Goal: Task Accomplishment & Management: Manage account settings

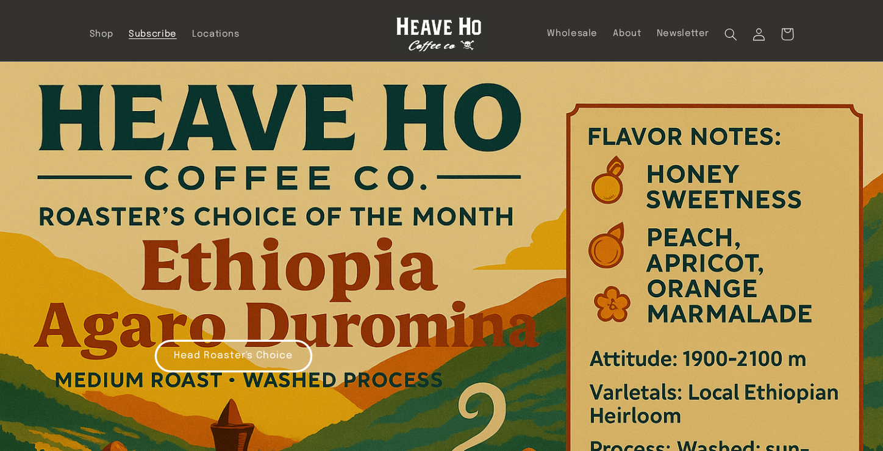
click at [151, 31] on span "Subscribe" at bounding box center [153, 35] width 48 height 12
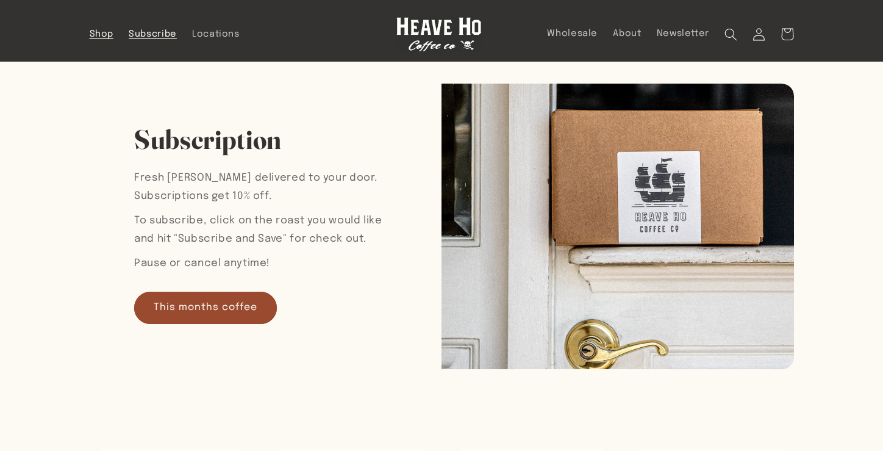
click at [112, 34] on span "Shop" at bounding box center [102, 35] width 24 height 12
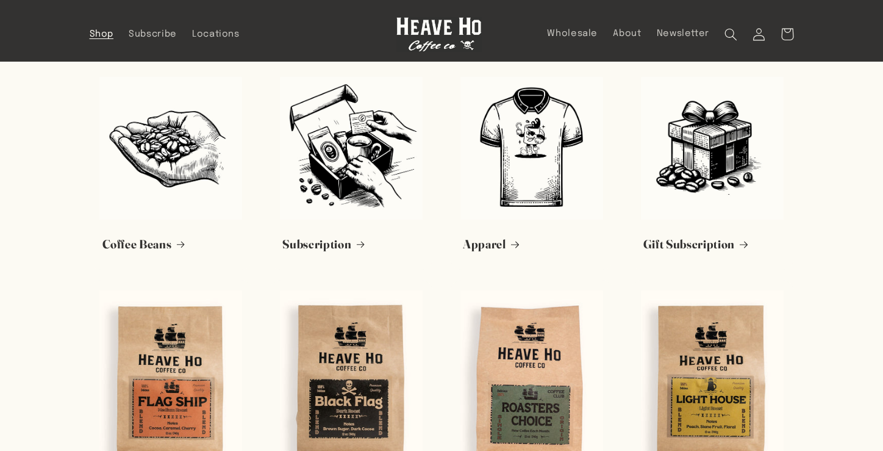
click at [455, 33] on img at bounding box center [438, 34] width 85 height 35
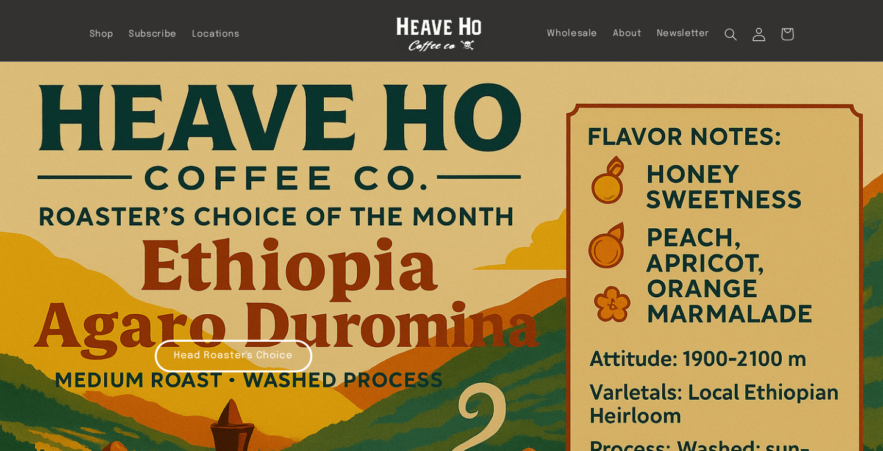
click at [745, 34] on link "Log in" at bounding box center [759, 34] width 28 height 28
click at [758, 34] on icon at bounding box center [759, 33] width 13 height 13
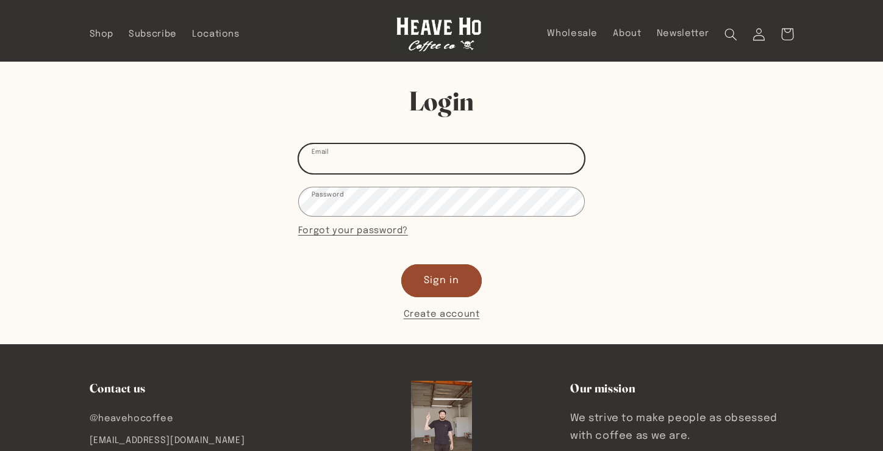
click at [369, 156] on input "Email" at bounding box center [441, 158] width 285 height 29
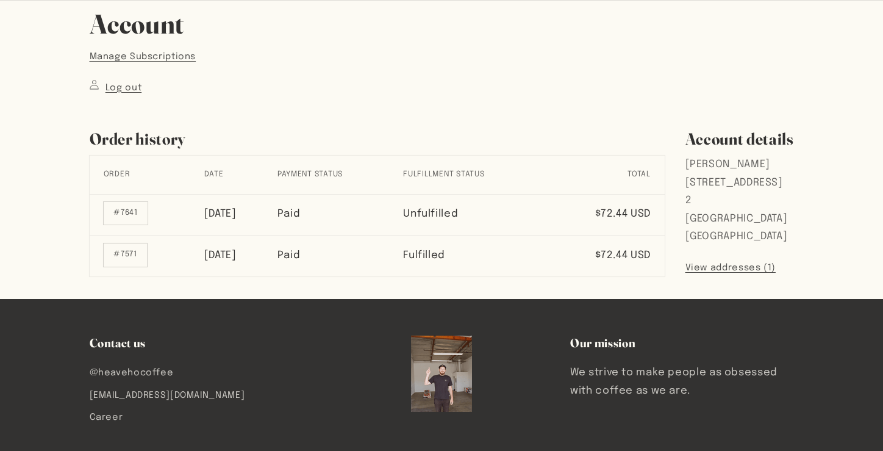
scroll to position [84, 0]
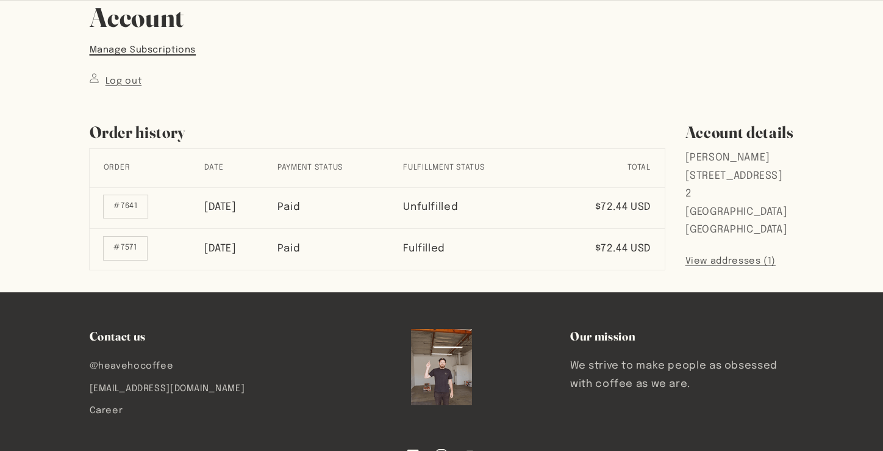
click at [163, 51] on link "Manage Subscriptions" at bounding box center [143, 50] width 107 height 16
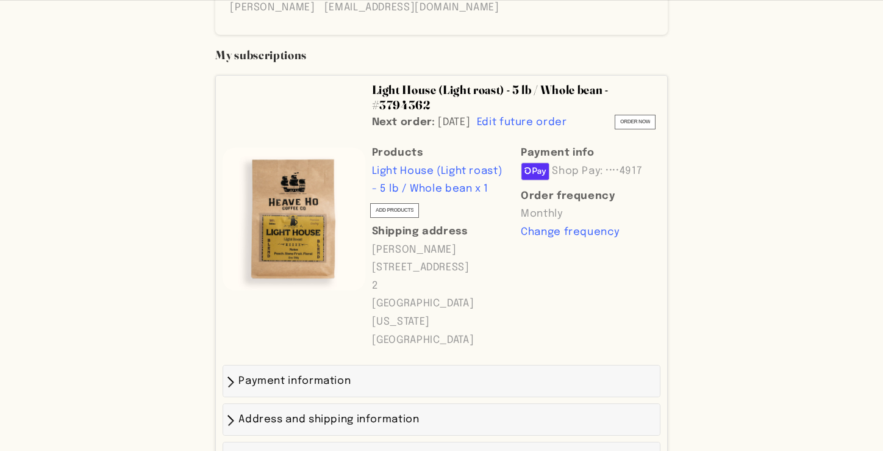
scroll to position [240, 0]
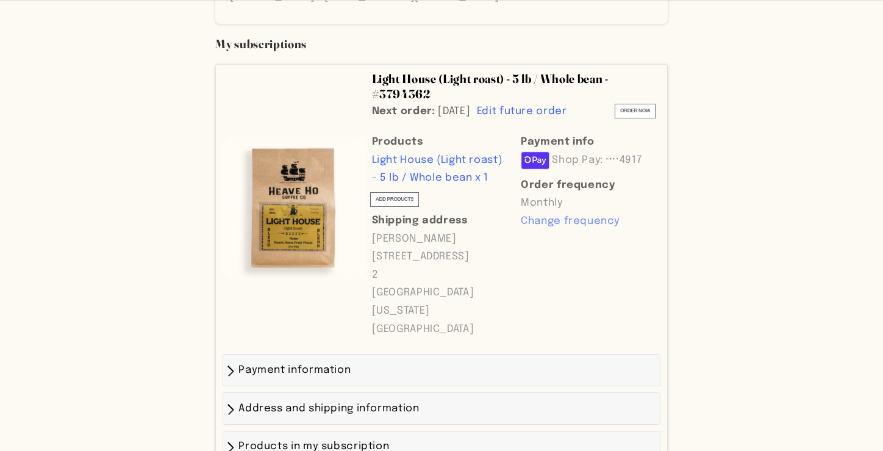
click at [544, 231] on span "Change frequency" at bounding box center [589, 221] width 137 height 18
click at [556, 232] on select "MONTHLY EVERY TWO WEEKS" at bounding box center [589, 224] width 137 height 15
click at [567, 109] on span "Edit future order" at bounding box center [522, 111] width 90 height 10
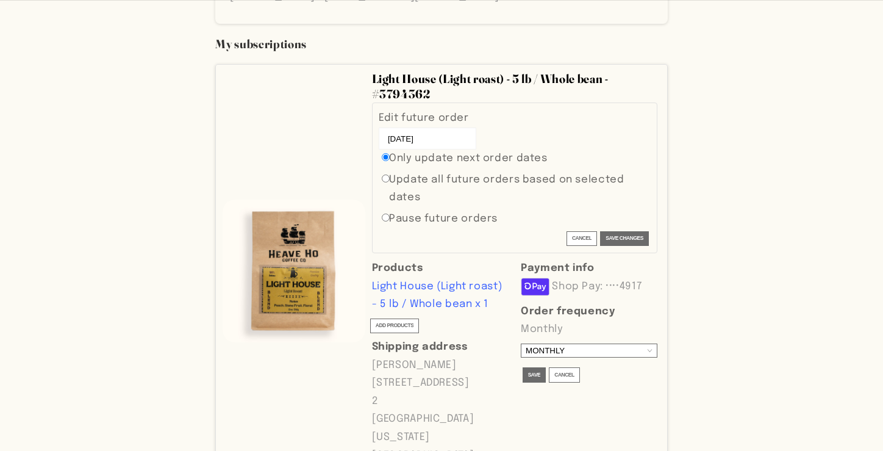
click at [384, 216] on input "Pause future orders" at bounding box center [386, 217] width 8 height 8
radio input "true"
radio input "false"
click at [622, 239] on span "Save changes" at bounding box center [625, 239] width 38 height 10
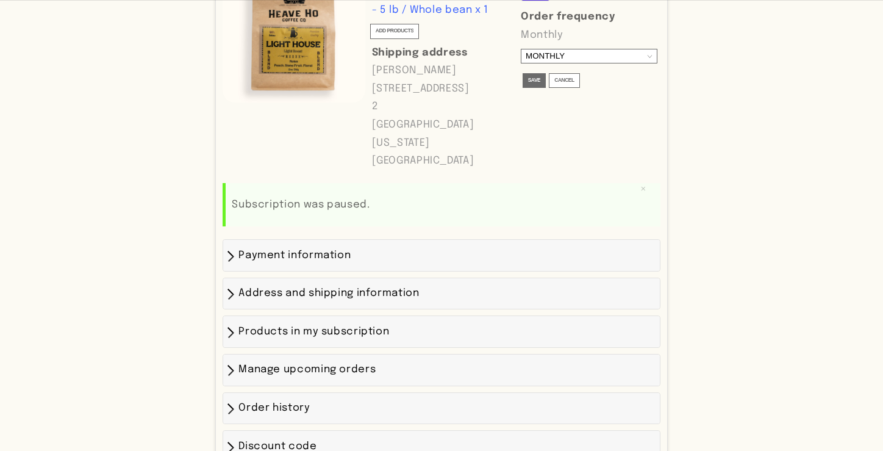
scroll to position [538, 0]
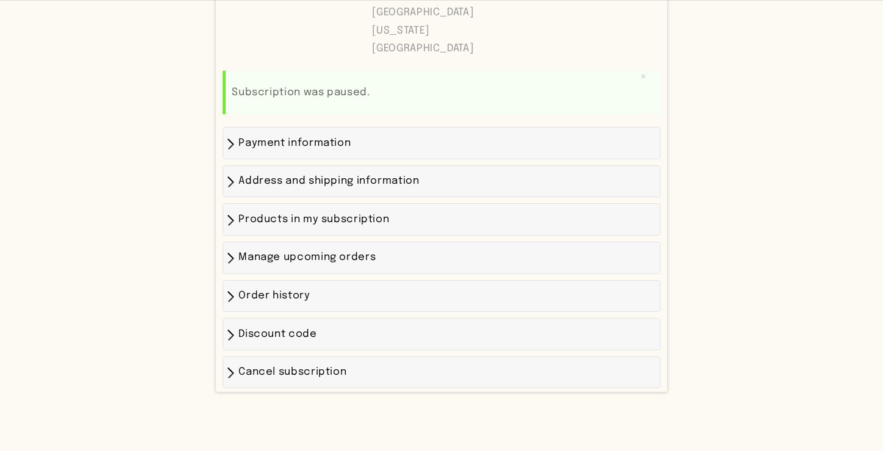
click at [359, 138] on div "Payment information" at bounding box center [441, 143] width 424 height 18
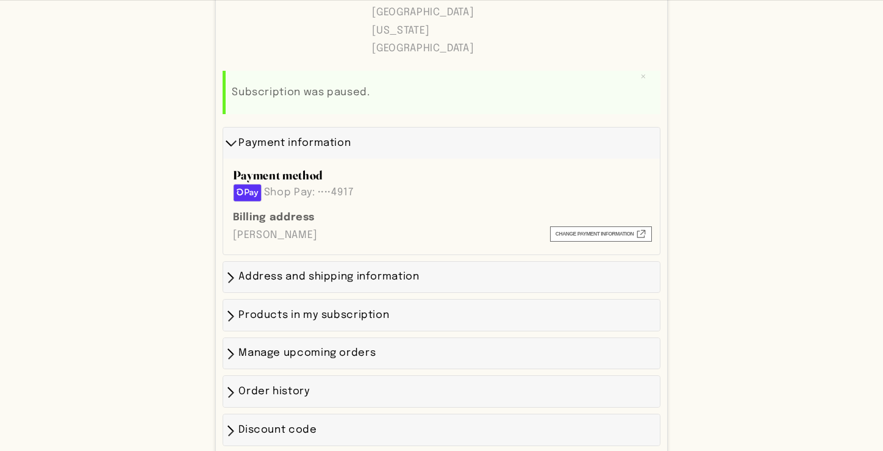
click at [337, 277] on span "Address and shipping information" at bounding box center [328, 276] width 181 height 10
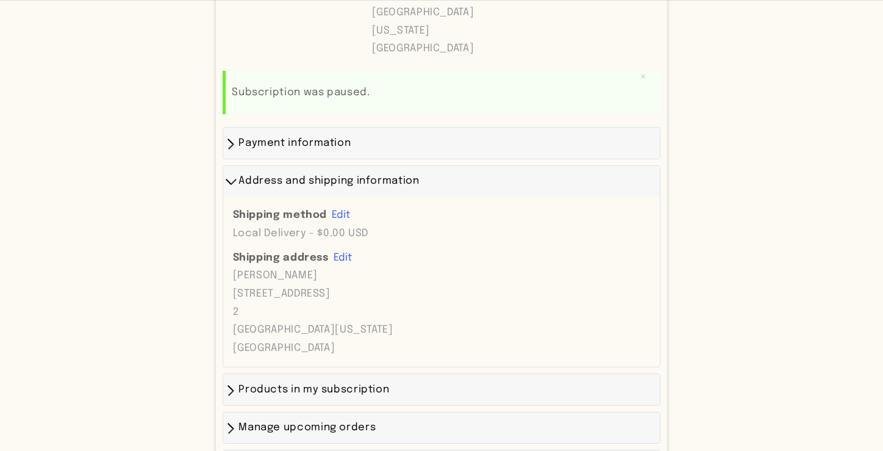
click at [392, 133] on div "Payment information" at bounding box center [441, 142] width 437 height 31
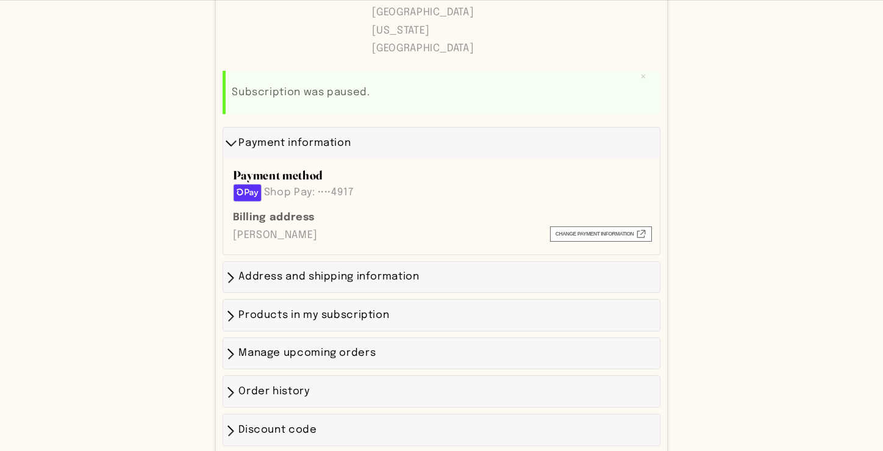
click at [423, 354] on div "Manage upcoming orders" at bounding box center [441, 353] width 424 height 18
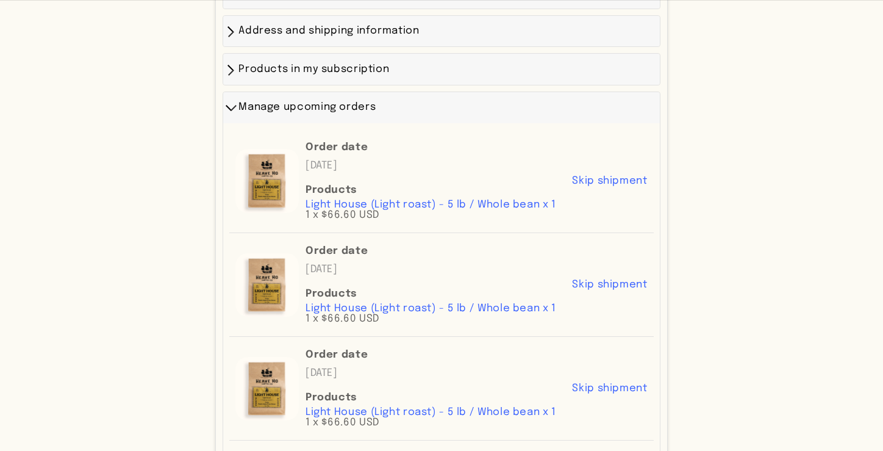
scroll to position [692, 0]
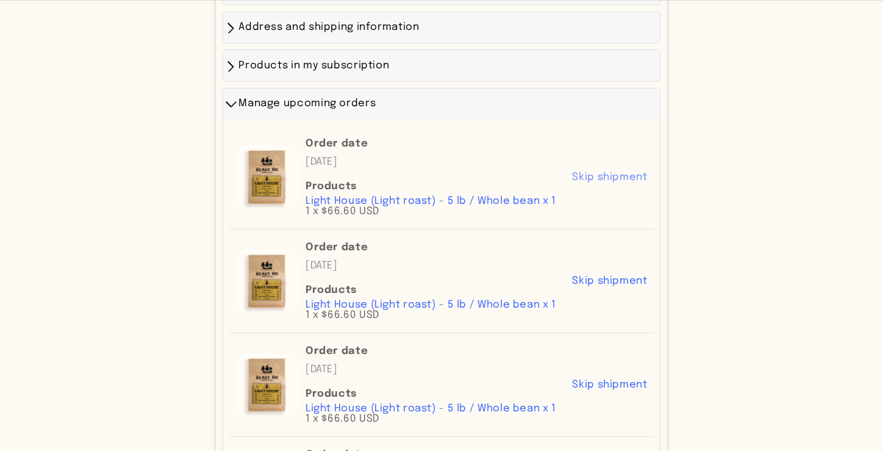
click at [628, 177] on span "Skip shipment" at bounding box center [609, 177] width 75 height 10
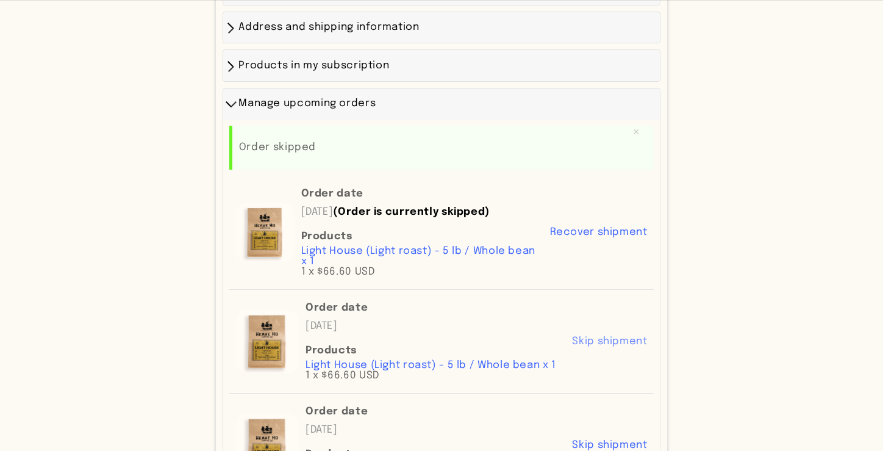
click at [613, 346] on span "Skip shipment" at bounding box center [609, 341] width 75 height 10
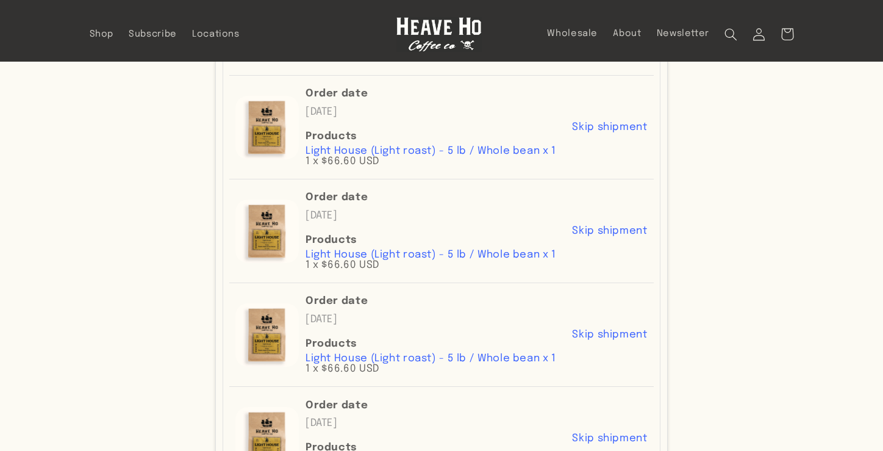
scroll to position [1018, 0]
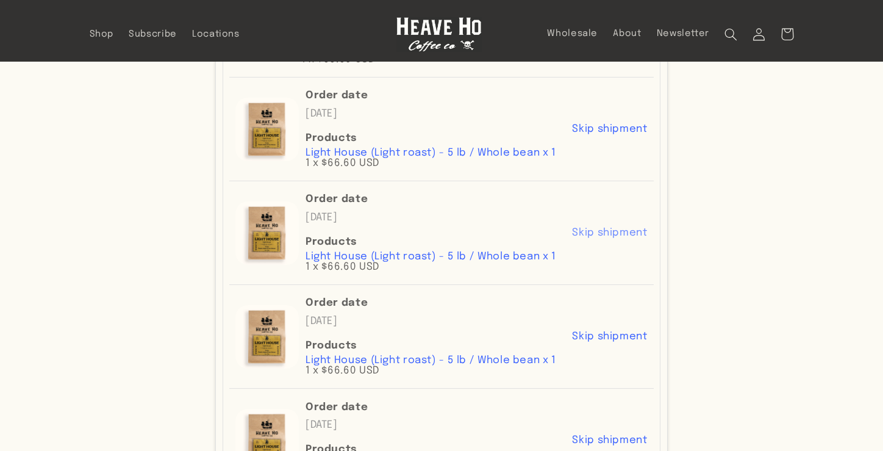
click at [624, 238] on span "Skip shipment" at bounding box center [609, 232] width 75 height 10
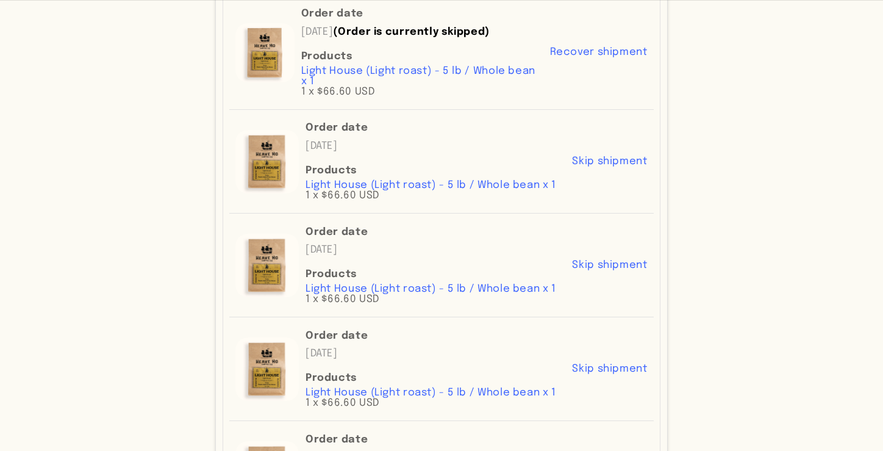
scroll to position [1204, 0]
click at [611, 269] on span "Skip shipment" at bounding box center [609, 264] width 75 height 10
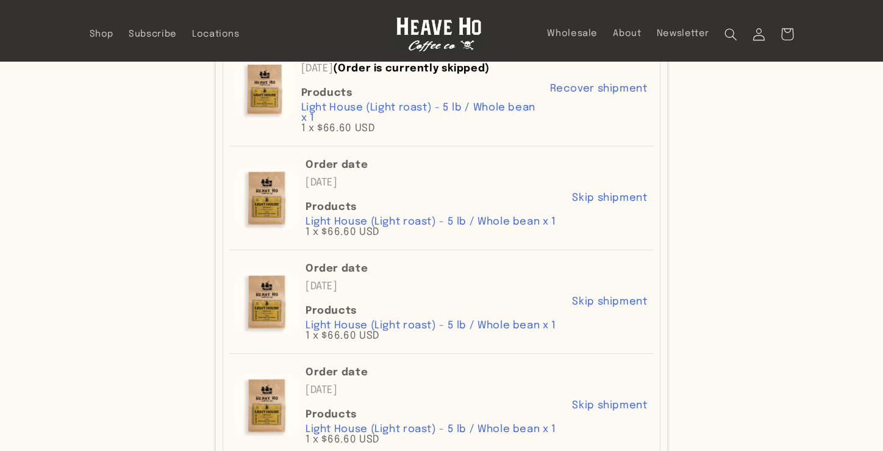
scroll to position [1379, 0]
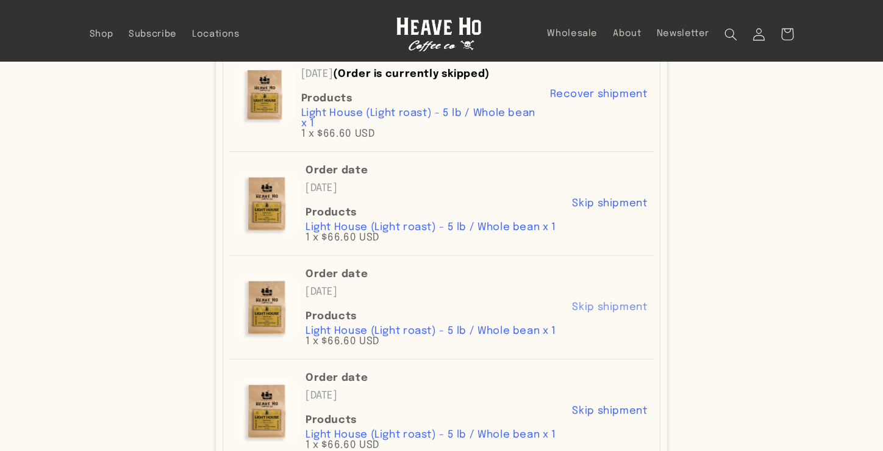
click at [632, 312] on span "Skip shipment" at bounding box center [609, 307] width 75 height 10
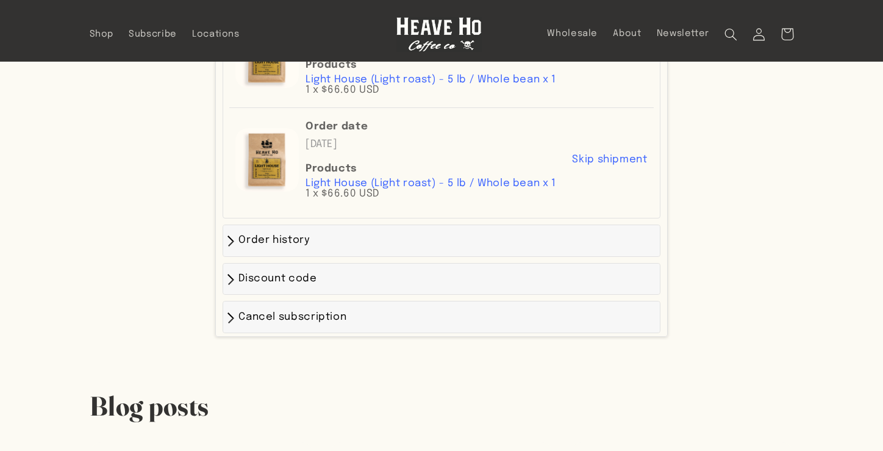
click at [429, 249] on div "Order history" at bounding box center [441, 240] width 424 height 18
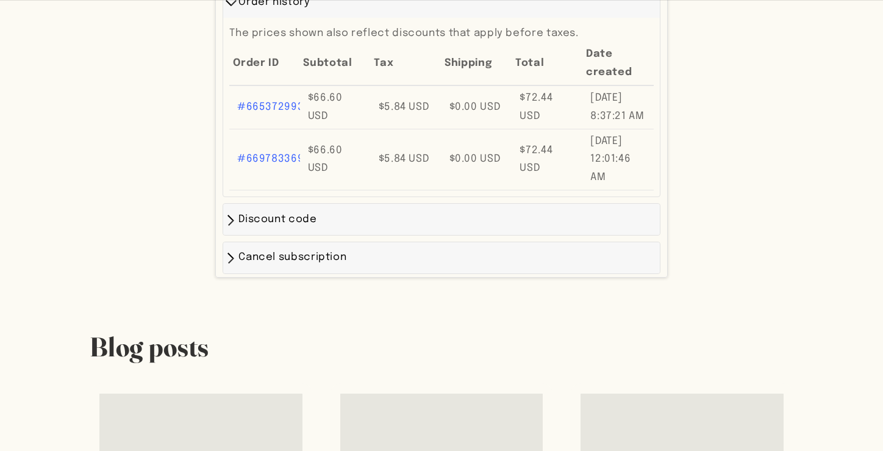
scroll to position [870, 0]
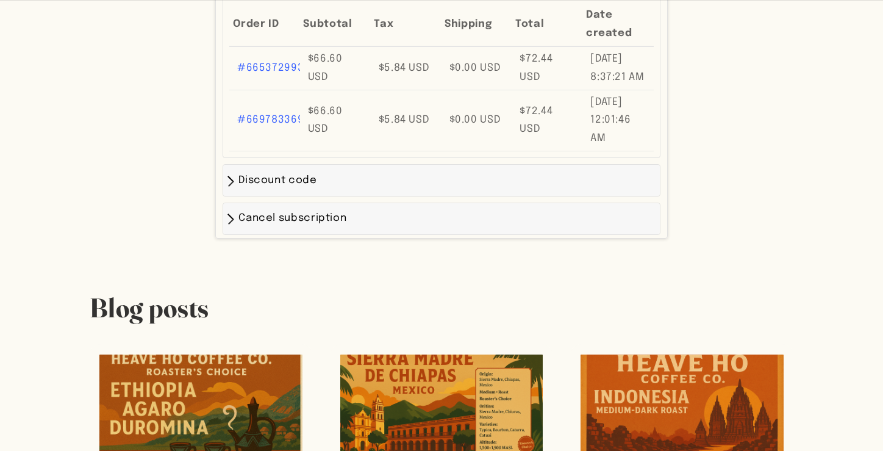
click at [503, 196] on div "Discount code" at bounding box center [441, 180] width 437 height 31
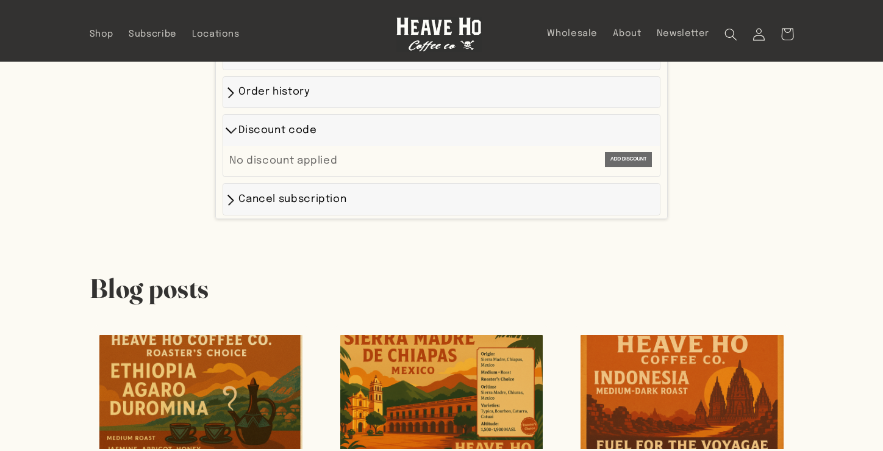
scroll to position [732, 0]
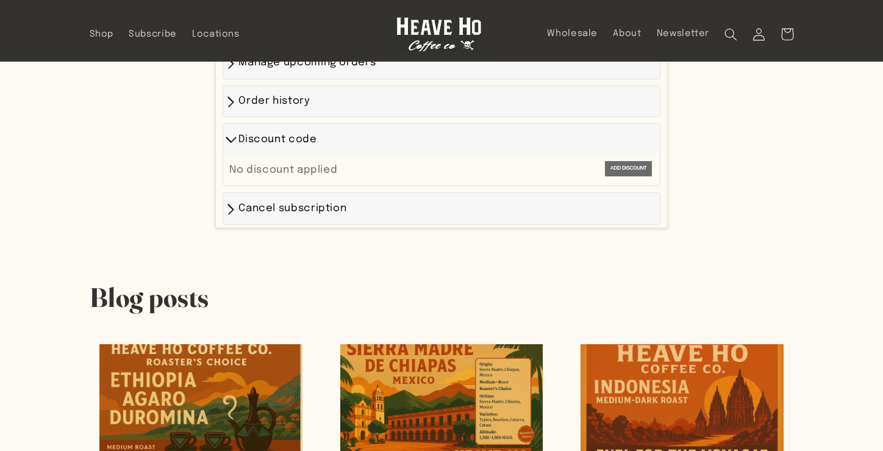
click at [512, 196] on div "Cancel subscription" at bounding box center [441, 208] width 437 height 31
